Goal: Navigation & Orientation: Find specific page/section

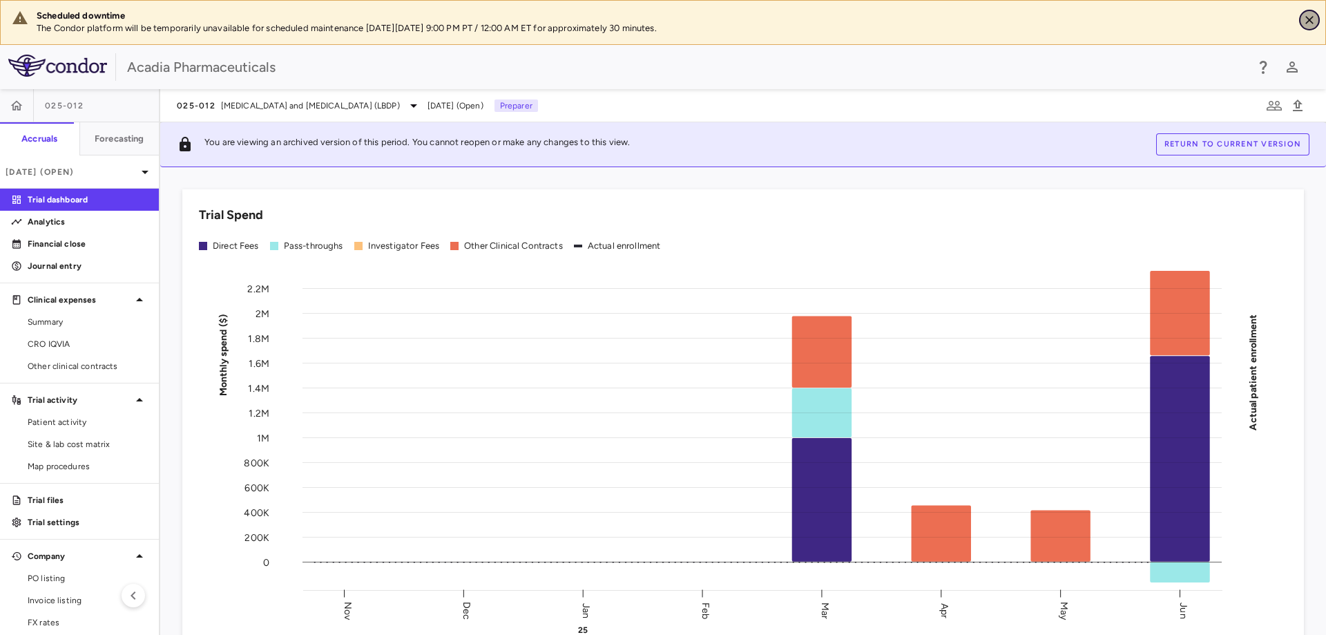
click at [1317, 12] on button "Close" at bounding box center [1310, 20] width 21 height 21
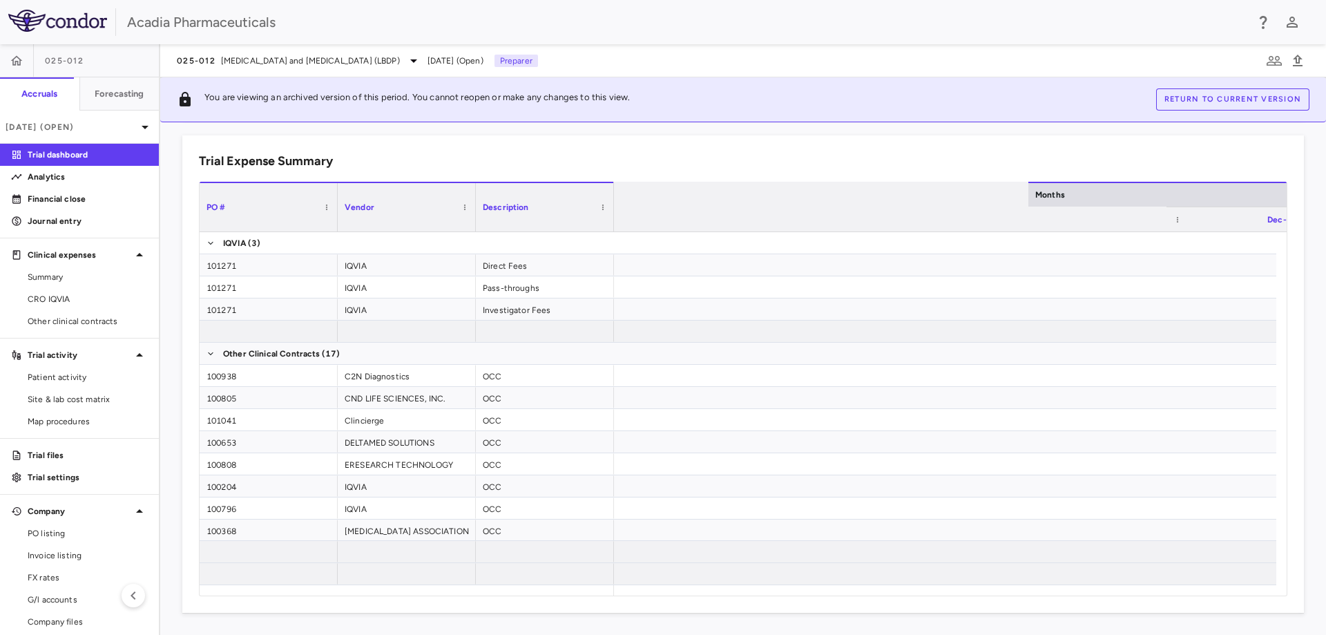
scroll to position [0, 868]
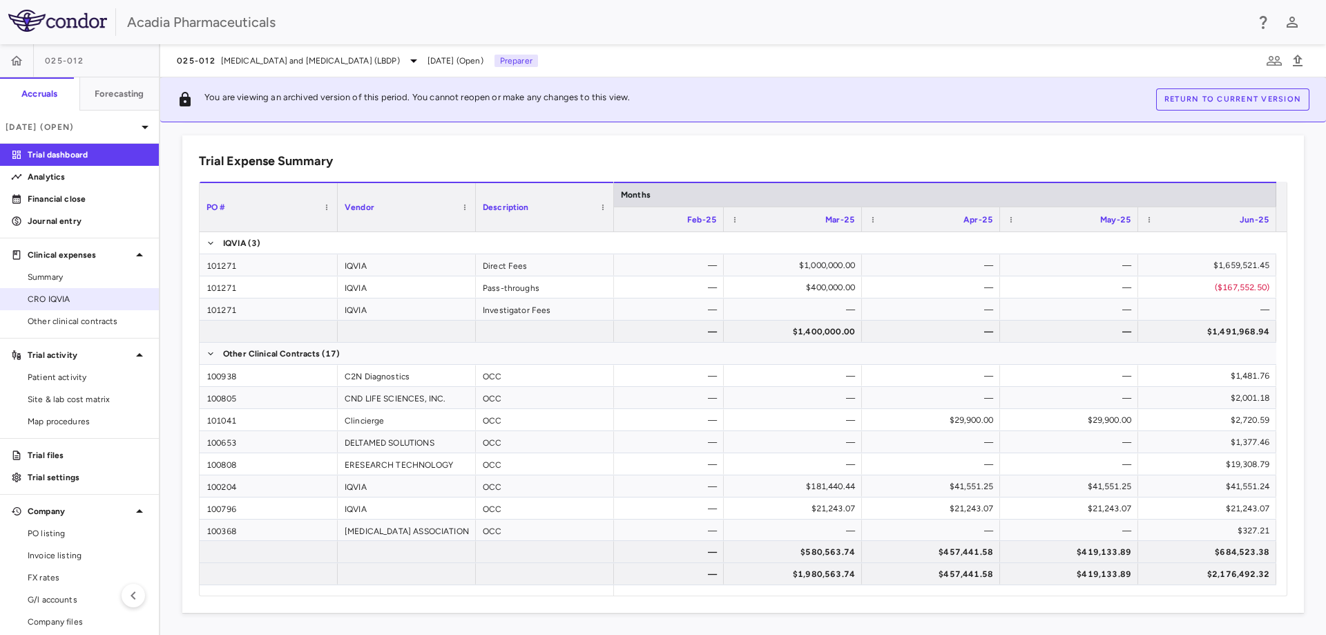
click at [78, 301] on span "CRO IQVIA" at bounding box center [88, 299] width 120 height 12
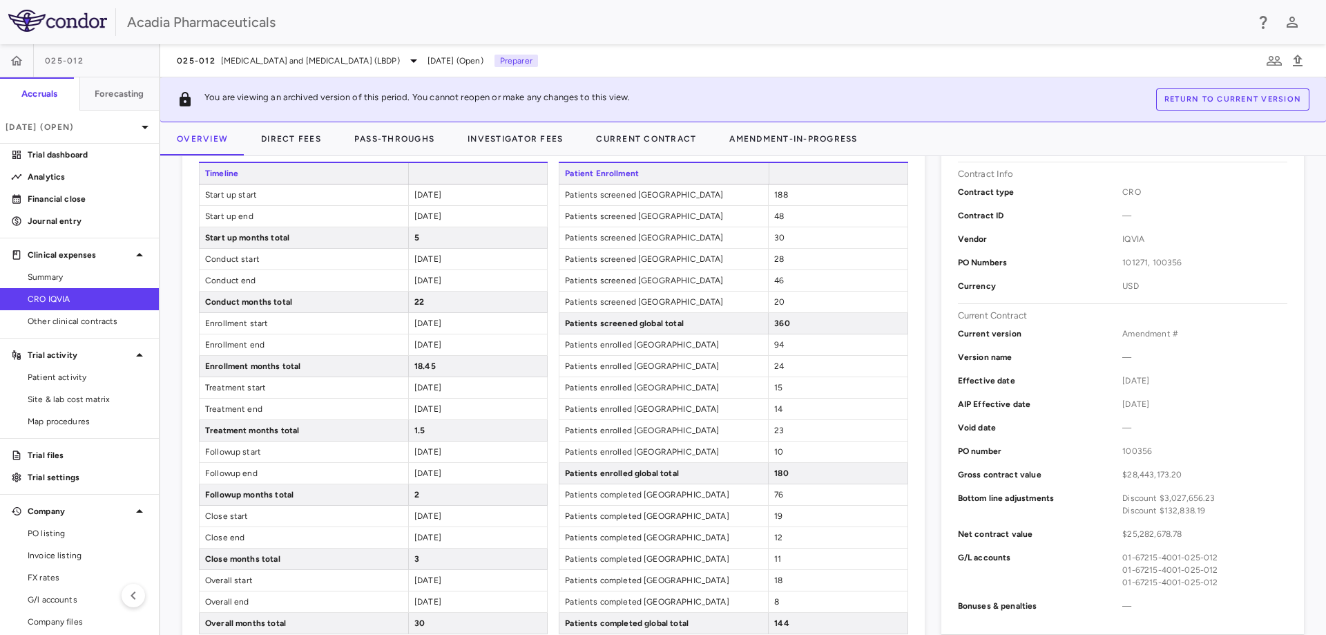
scroll to position [345, 0]
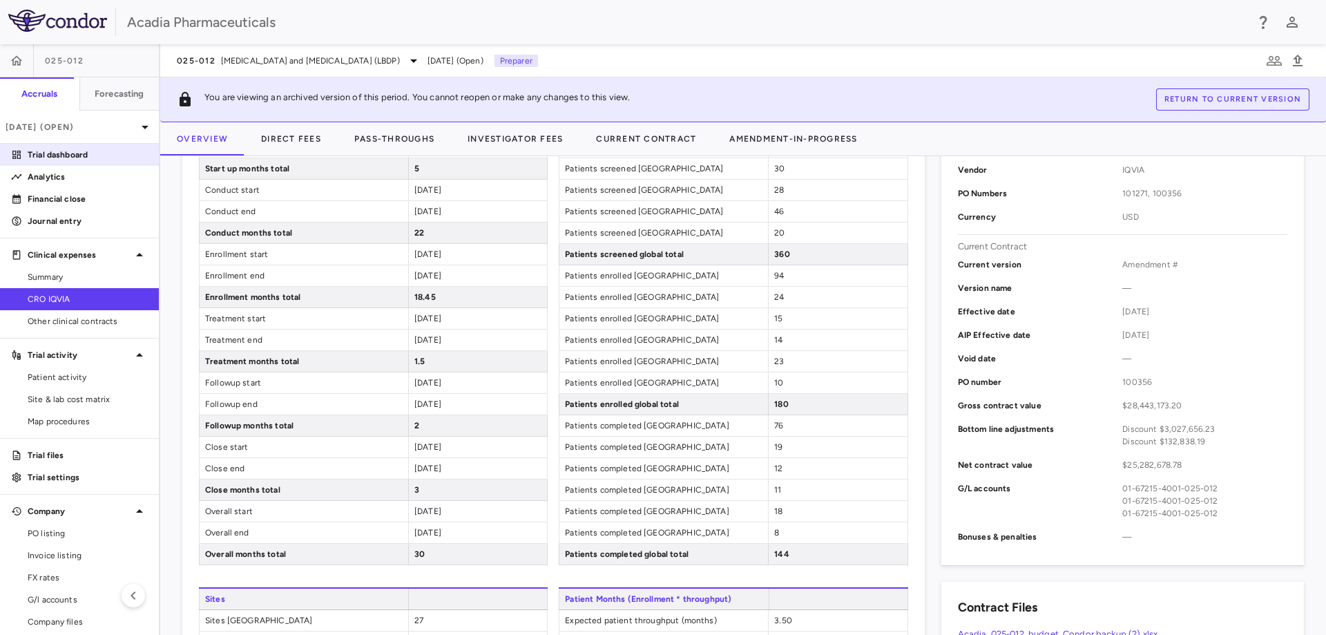
click at [74, 154] on p "Trial dashboard" at bounding box center [88, 155] width 120 height 12
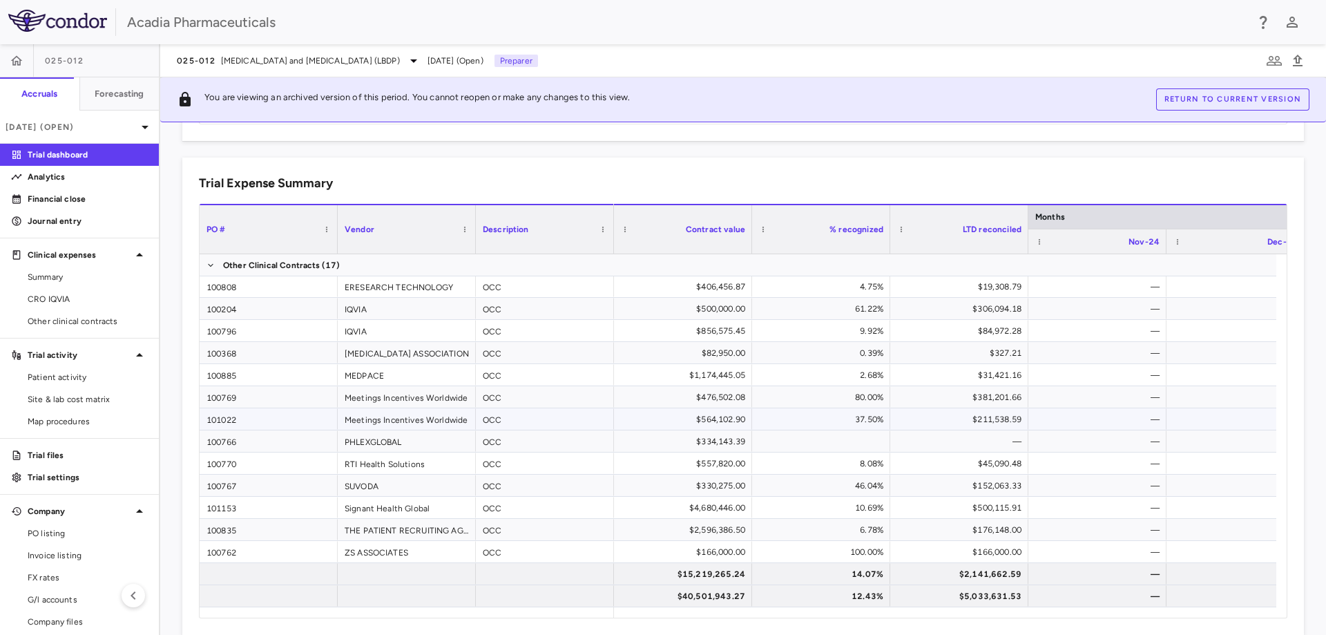
scroll to position [870, 0]
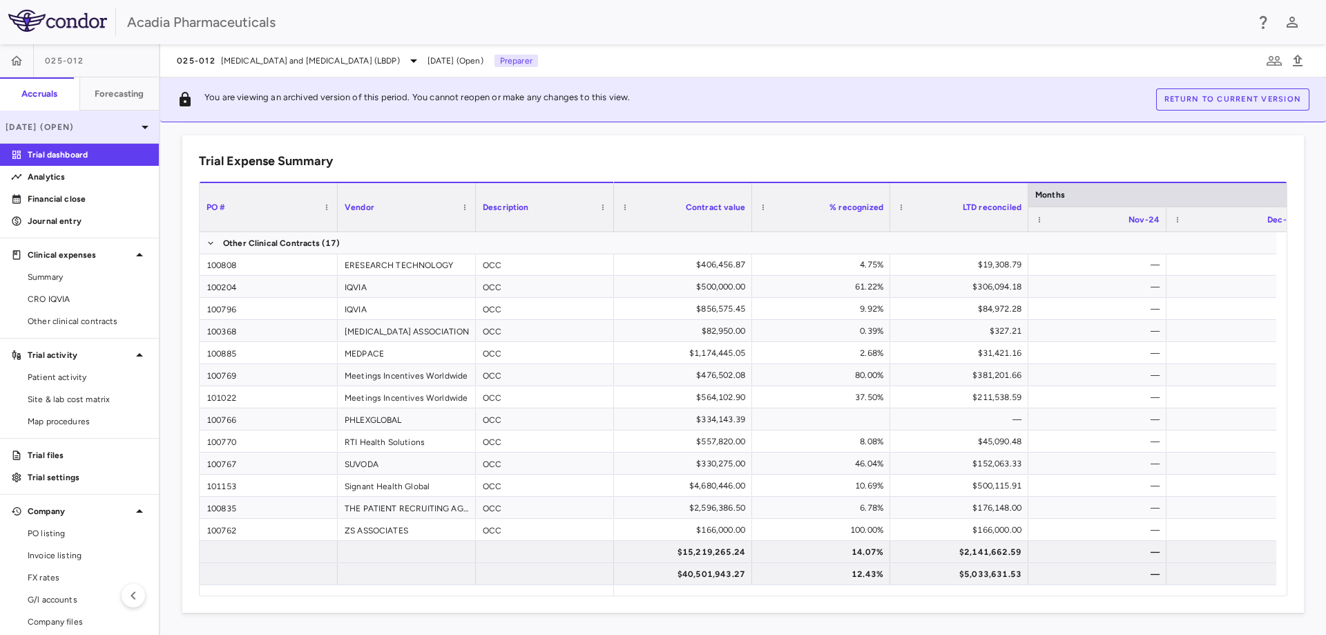
click at [60, 129] on p "[DATE] (Open)" at bounding box center [71, 127] width 131 height 12
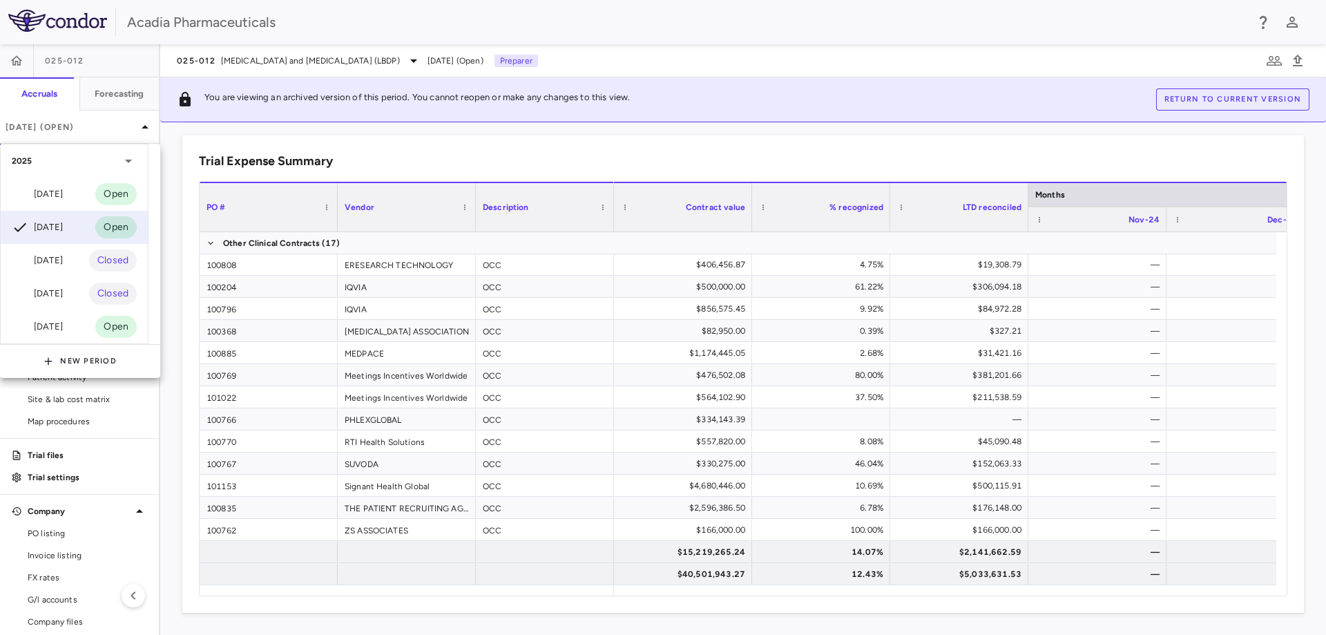
click at [256, 109] on div at bounding box center [663, 317] width 1326 height 635
